Goal: Transaction & Acquisition: Purchase product/service

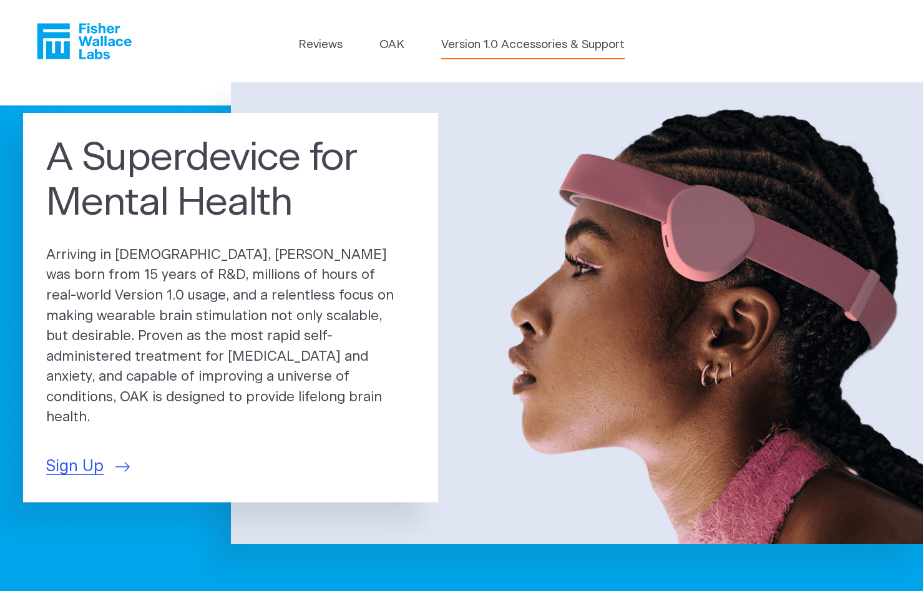
click at [530, 41] on link "Version 1.0 Accessories & Support" at bounding box center [532, 44] width 183 height 17
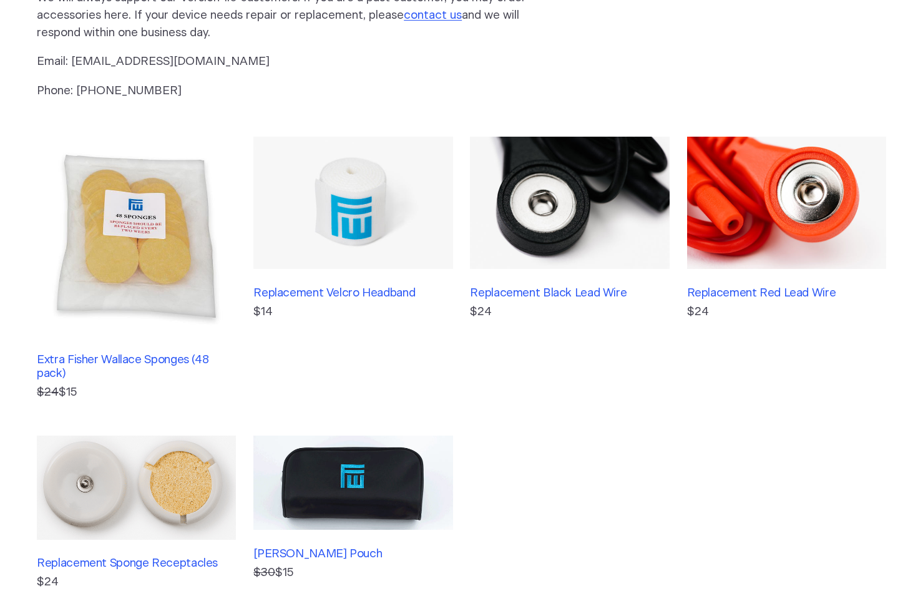
scroll to position [62, 0]
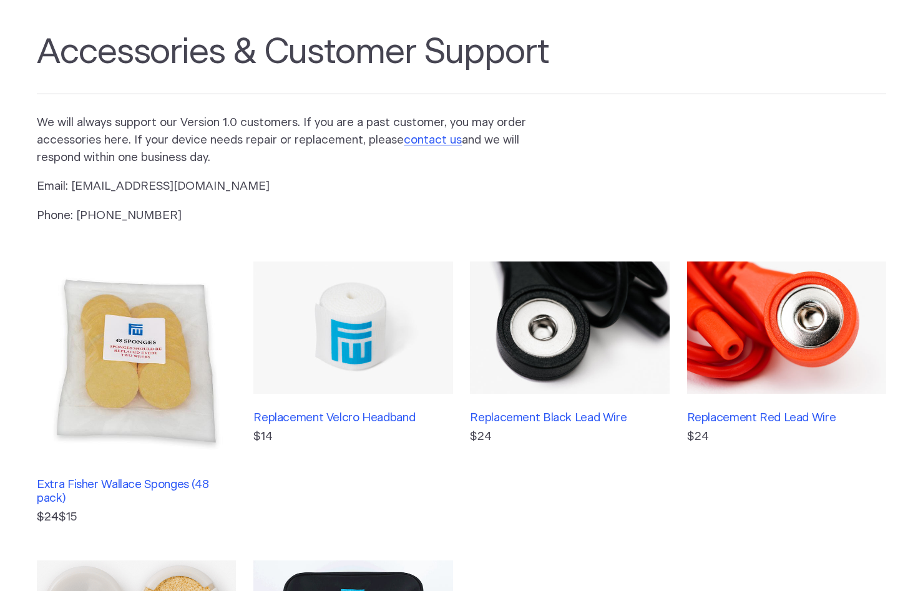
click at [360, 355] on img at bounding box center [352, 327] width 199 height 133
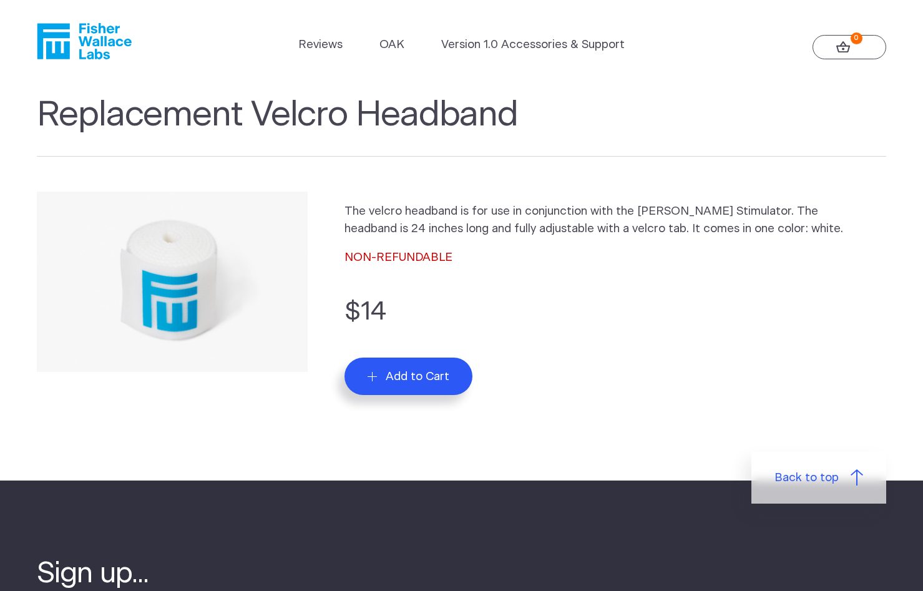
click at [364, 381] on button "Add to Cart" at bounding box center [408, 375] width 128 height 37
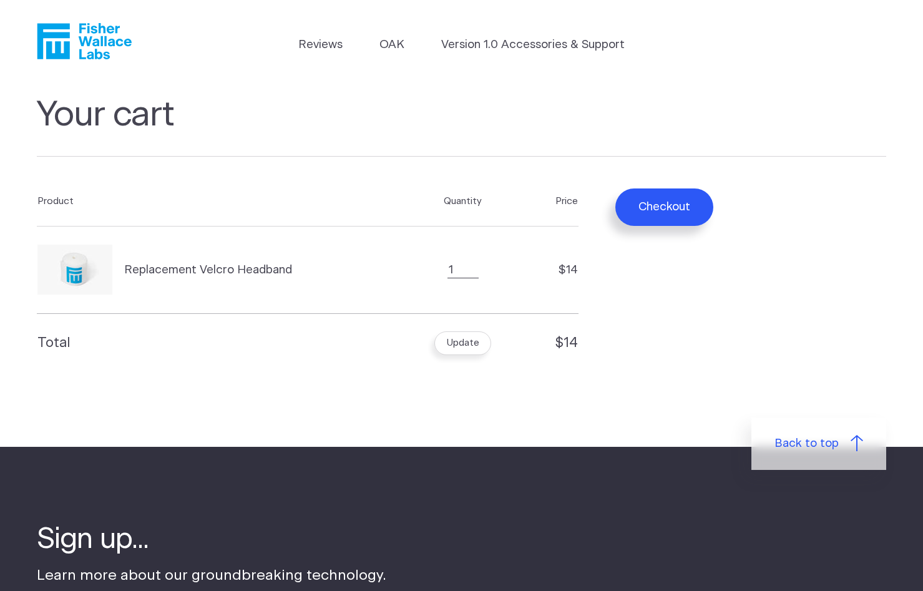
click at [460, 276] on td "Quantity 1" at bounding box center [463, 269] width 123 height 87
type input "2"
click at [472, 270] on input "2" at bounding box center [462, 270] width 31 height 16
click at [465, 350] on button "Update" at bounding box center [462, 343] width 57 height 24
drag, startPoint x: 475, startPoint y: 263, endPoint x: 457, endPoint y: 280, distance: 24.7
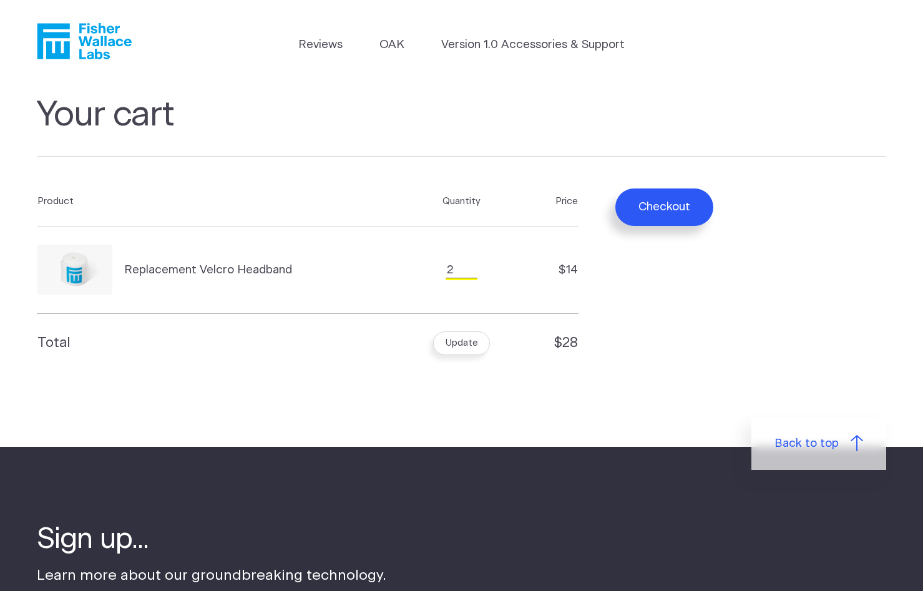
click at [457, 280] on td "Quantity 2" at bounding box center [462, 269] width 122 height 87
type input "1"
click at [469, 273] on input "1" at bounding box center [460, 270] width 31 height 16
click at [460, 344] on button "Update" at bounding box center [461, 343] width 57 height 24
